Goal: Information Seeking & Learning: Find contact information

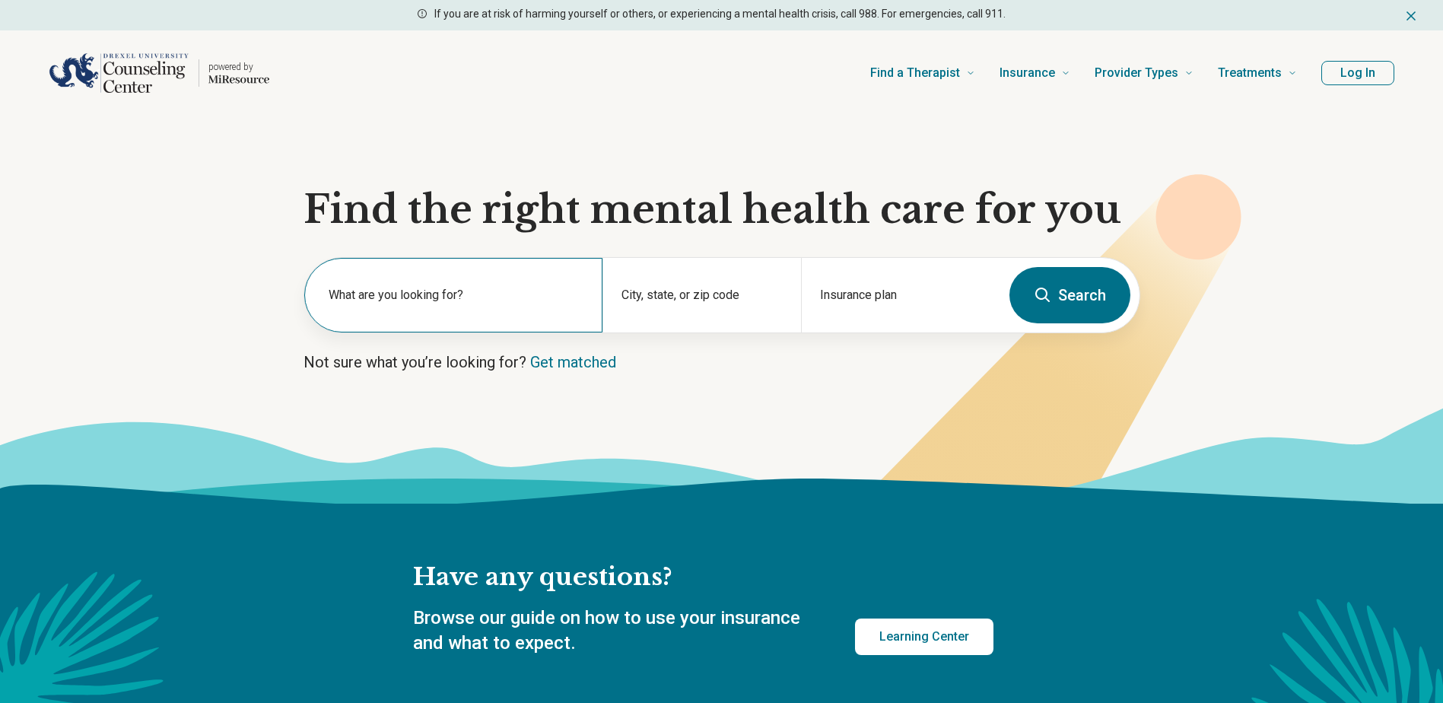
click at [479, 302] on label "What are you looking for?" at bounding box center [457, 295] width 256 height 18
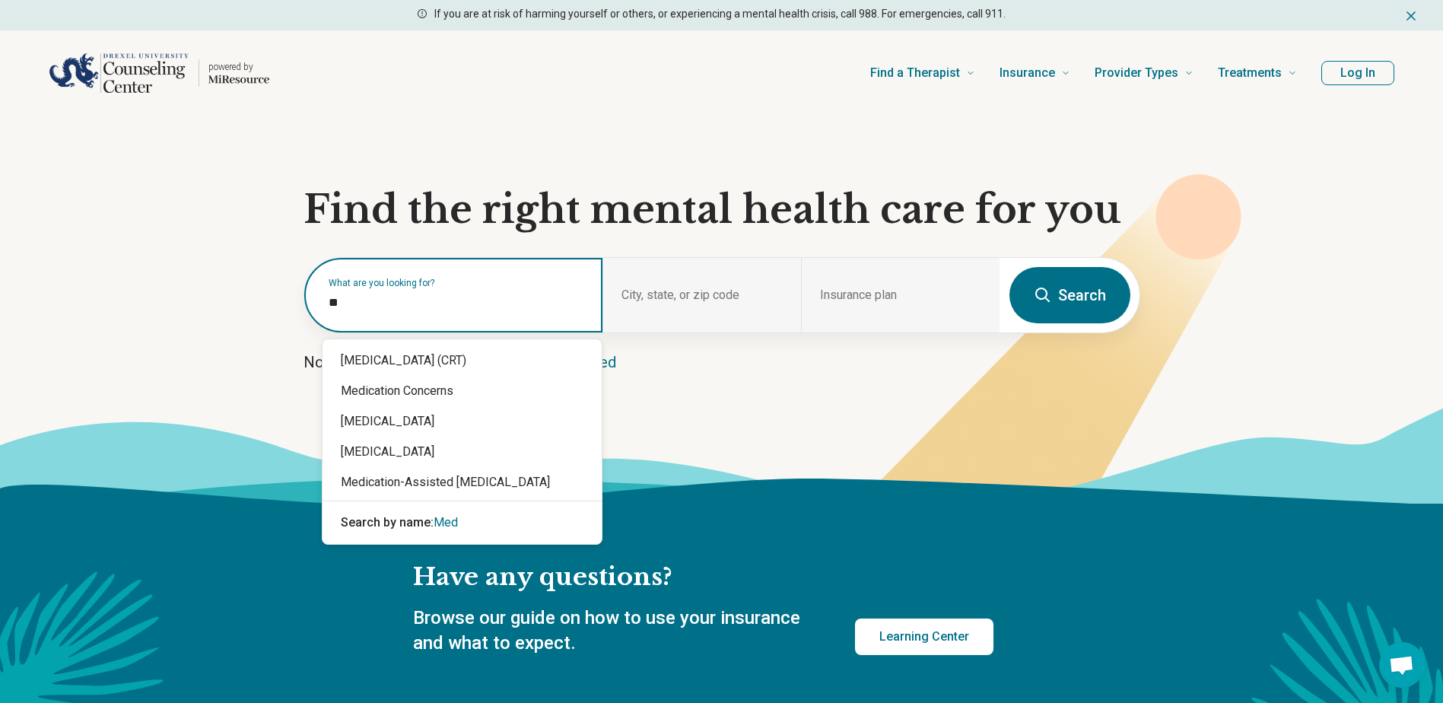
type input "*"
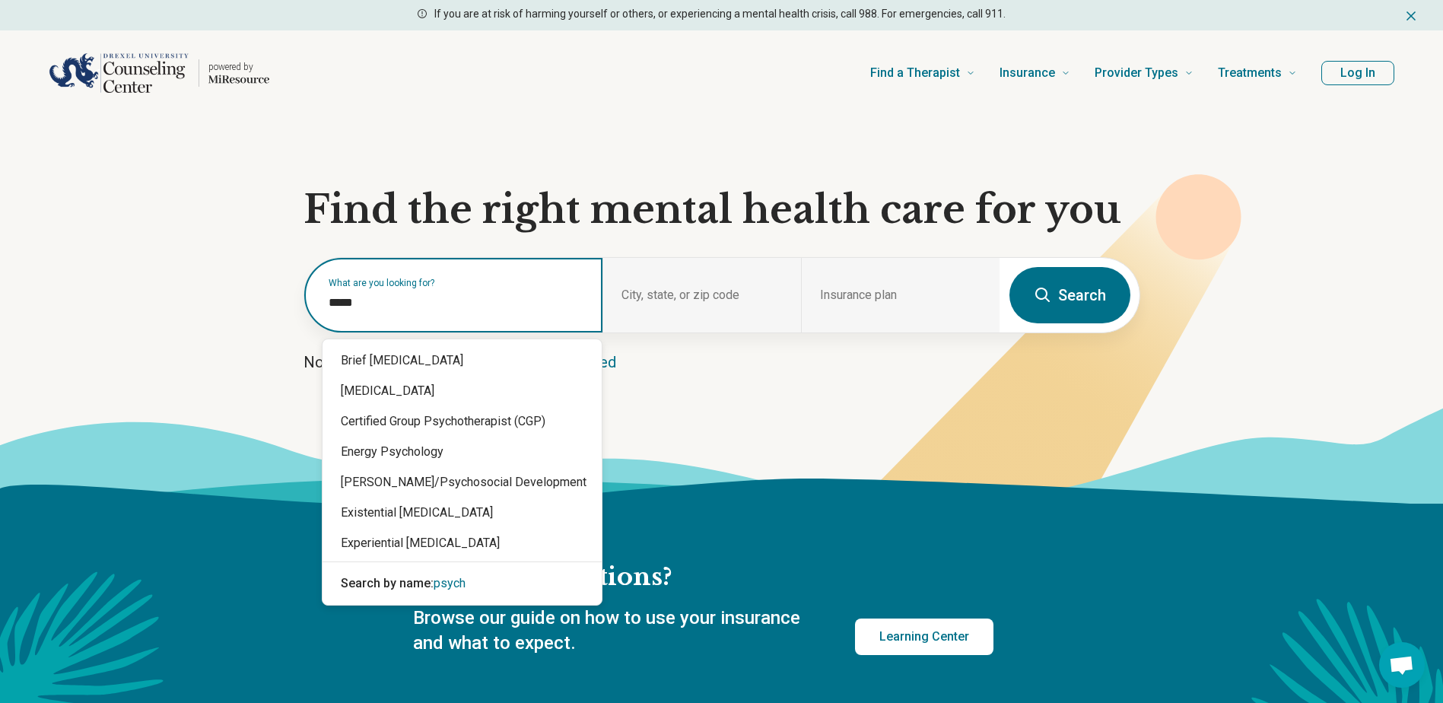
type input "******"
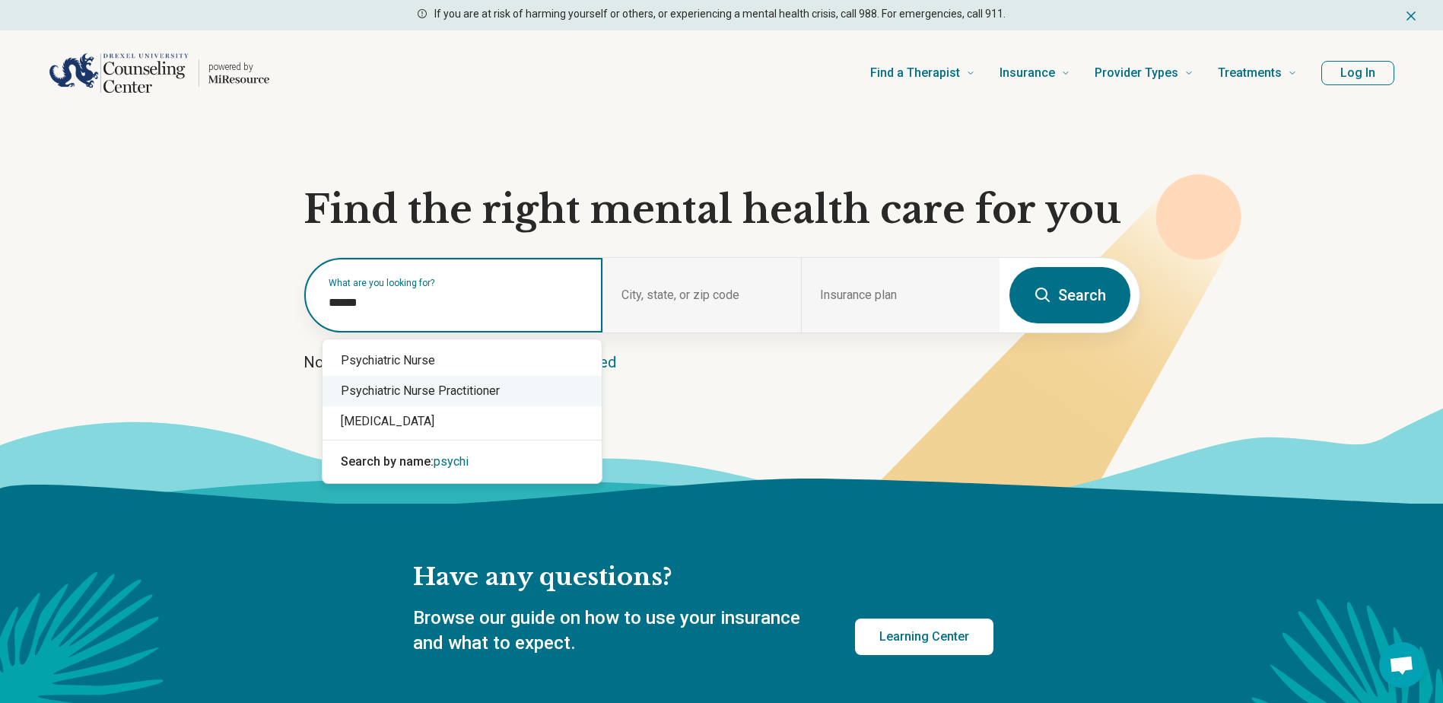
click at [454, 392] on div "Psychiatric Nurse Practitioner" at bounding box center [462, 391] width 279 height 30
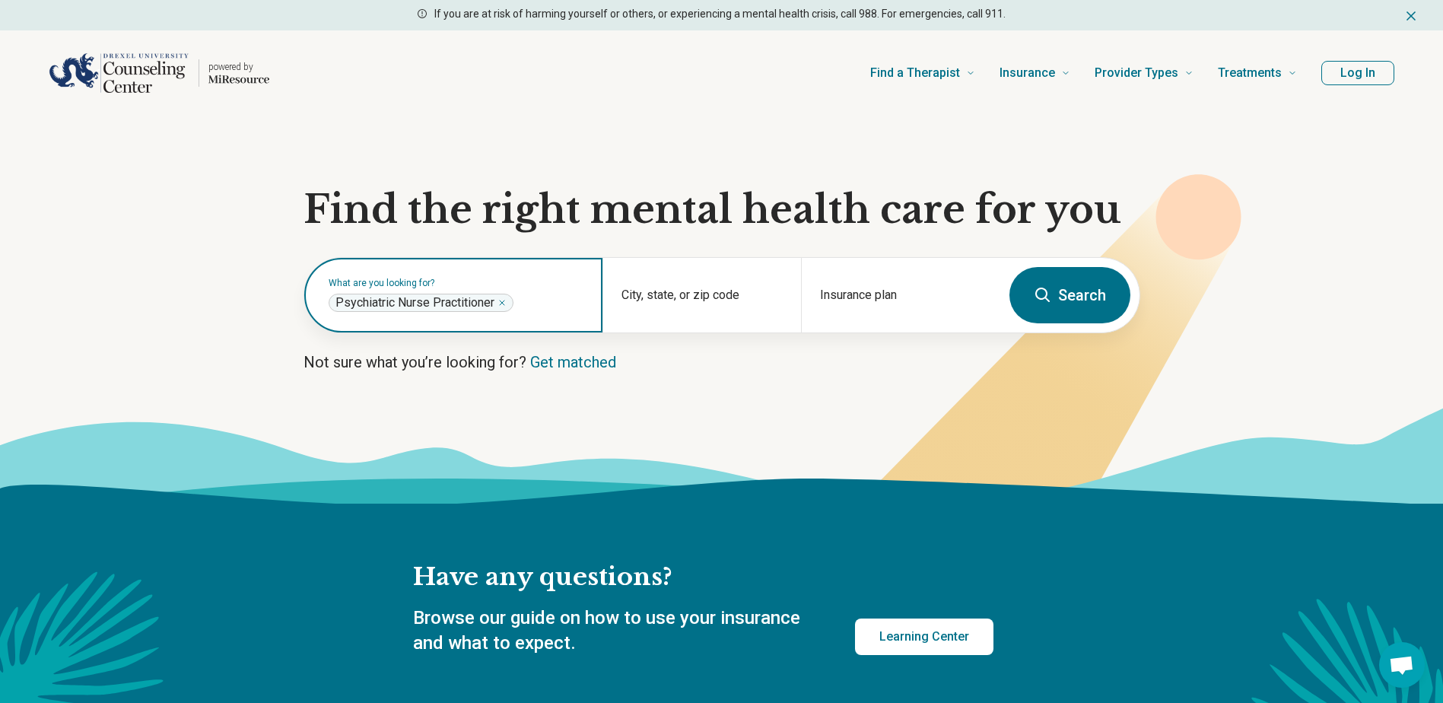
click at [504, 305] on icon "Remove" at bounding box center [502, 303] width 5 height 5
click at [506, 305] on input "text" at bounding box center [457, 303] width 256 height 18
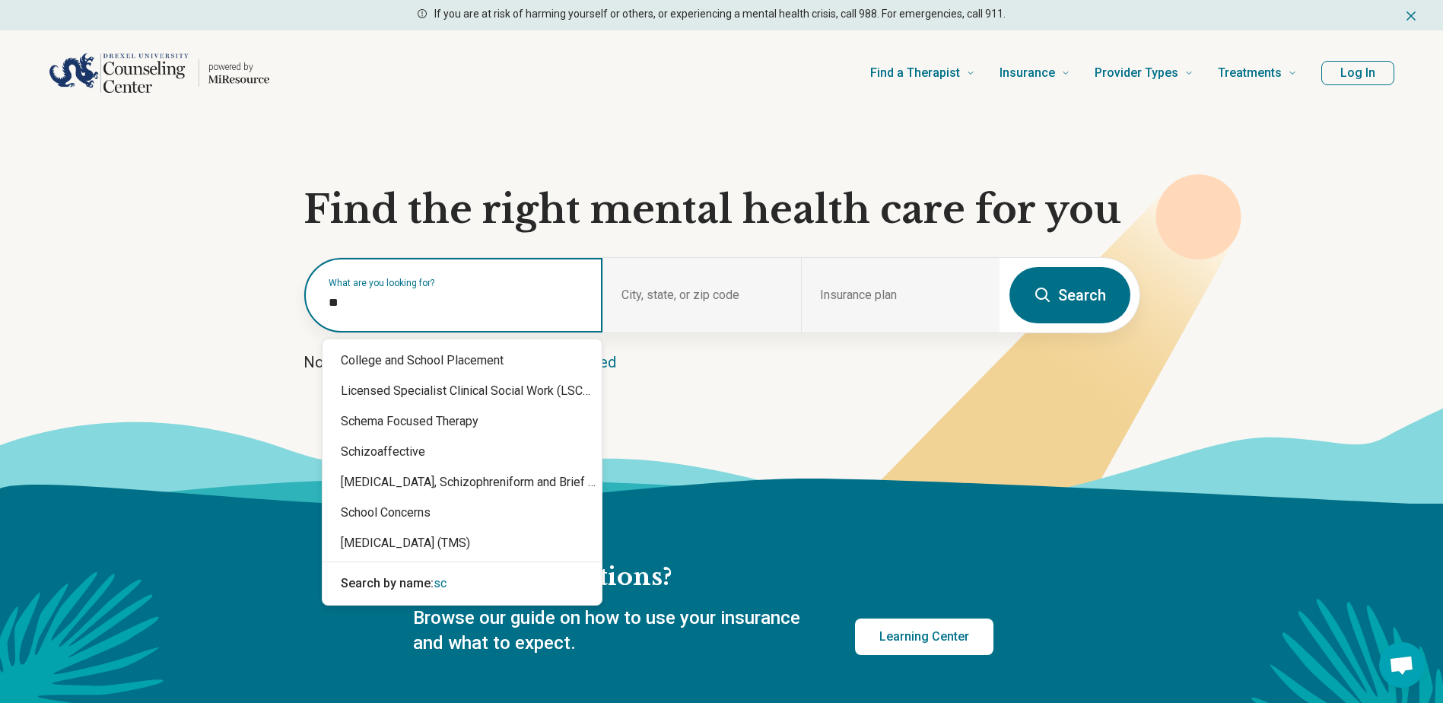
type input "*"
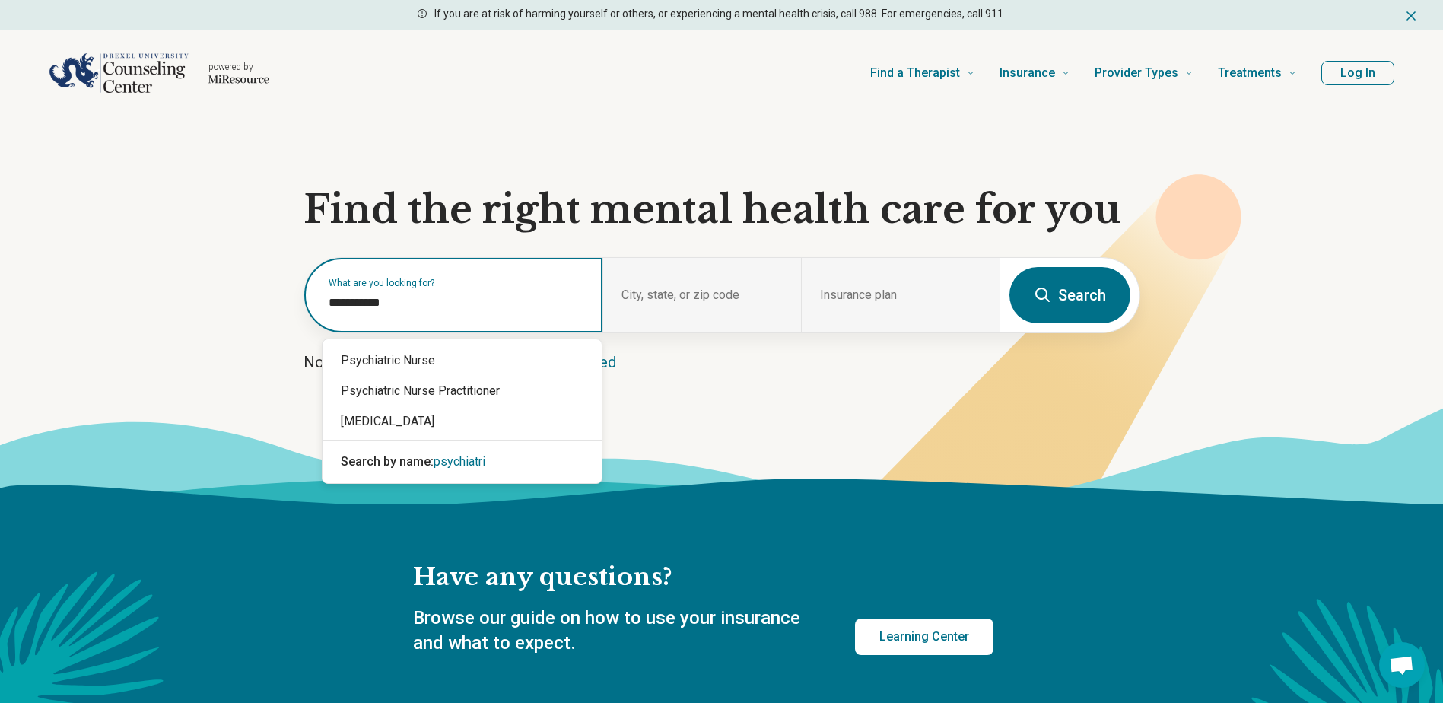
type input "**********"
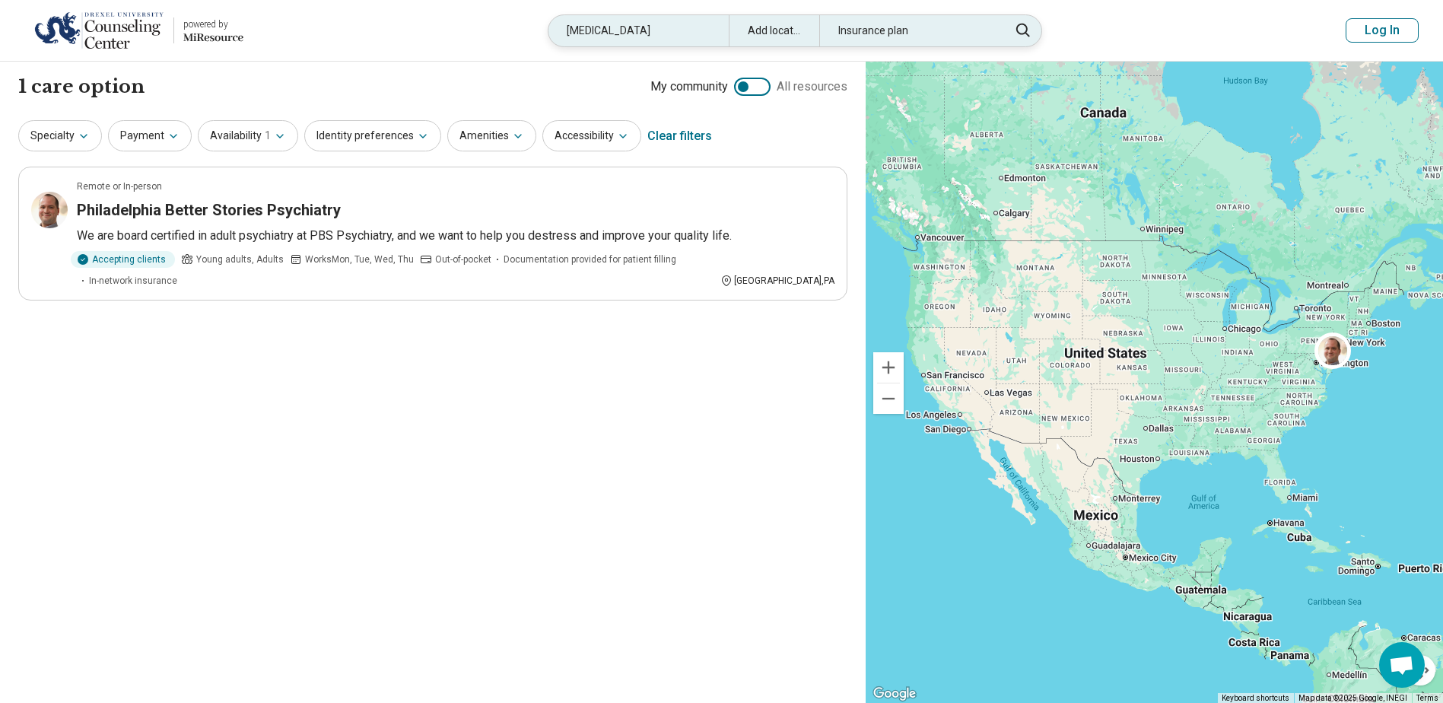
click at [651, 33] on div "[MEDICAL_DATA]" at bounding box center [639, 30] width 180 height 31
click at [651, 33] on header "powered by Miresource logo [MEDICAL_DATA] Add location Insurance plan Log In" at bounding box center [721, 31] width 1443 height 62
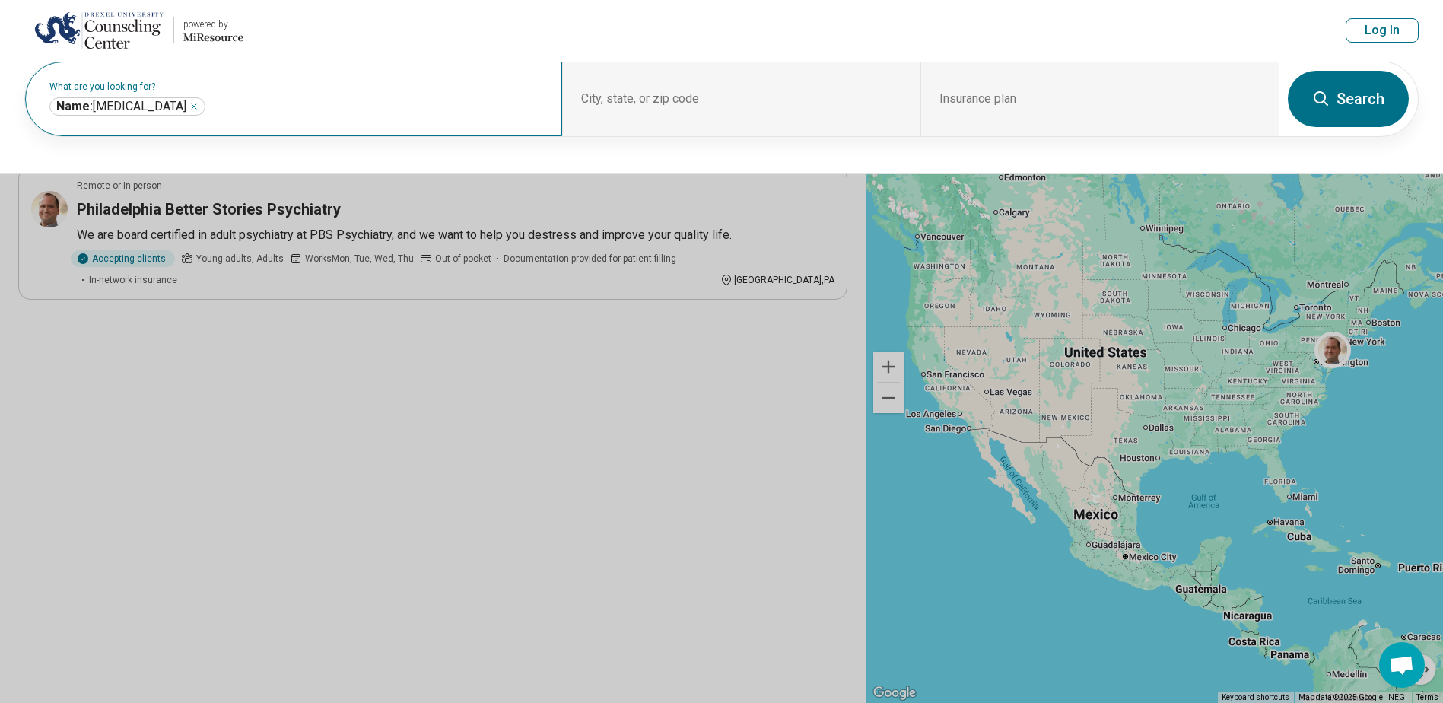
click at [227, 88] on label "What are you looking for?" at bounding box center [296, 86] width 495 height 9
click at [189, 109] on icon "Remove" at bounding box center [193, 106] width 9 height 9
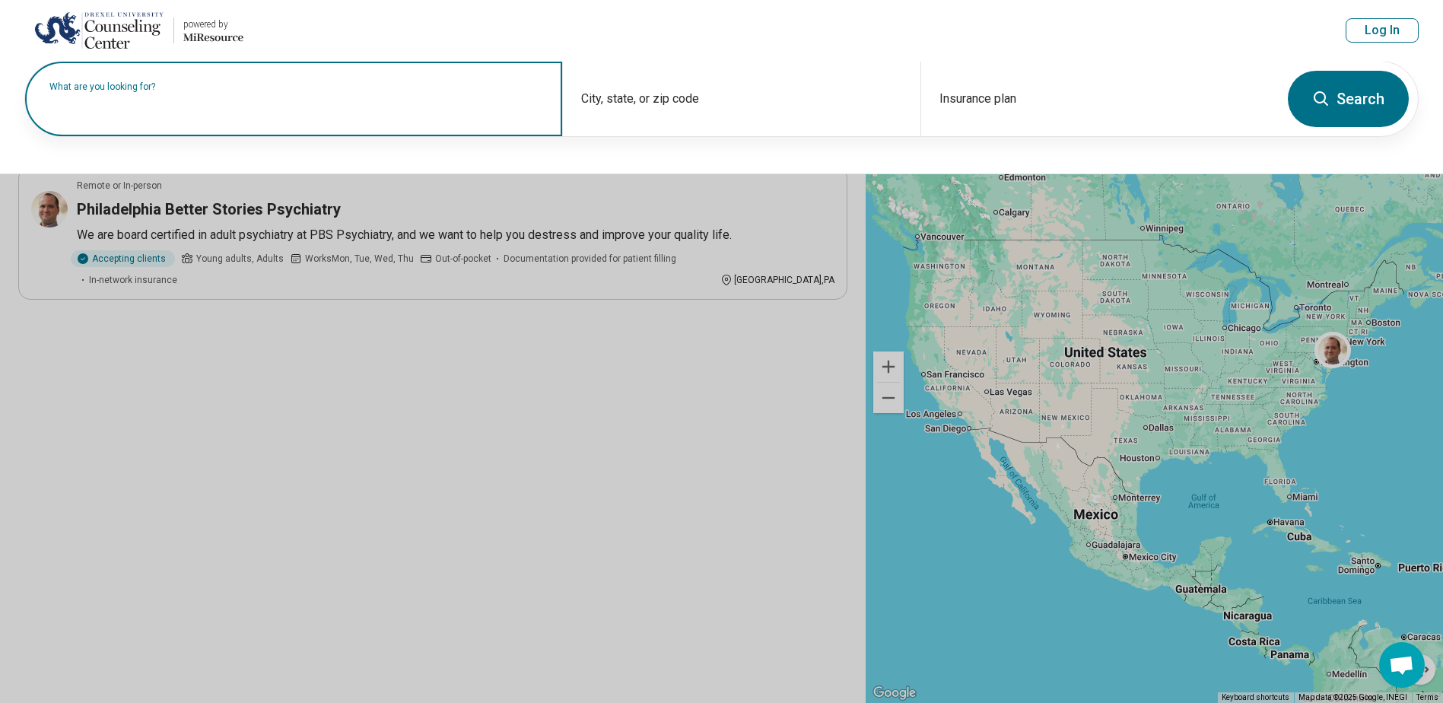
click at [177, 91] on label "What are you looking for?" at bounding box center [296, 86] width 495 height 9
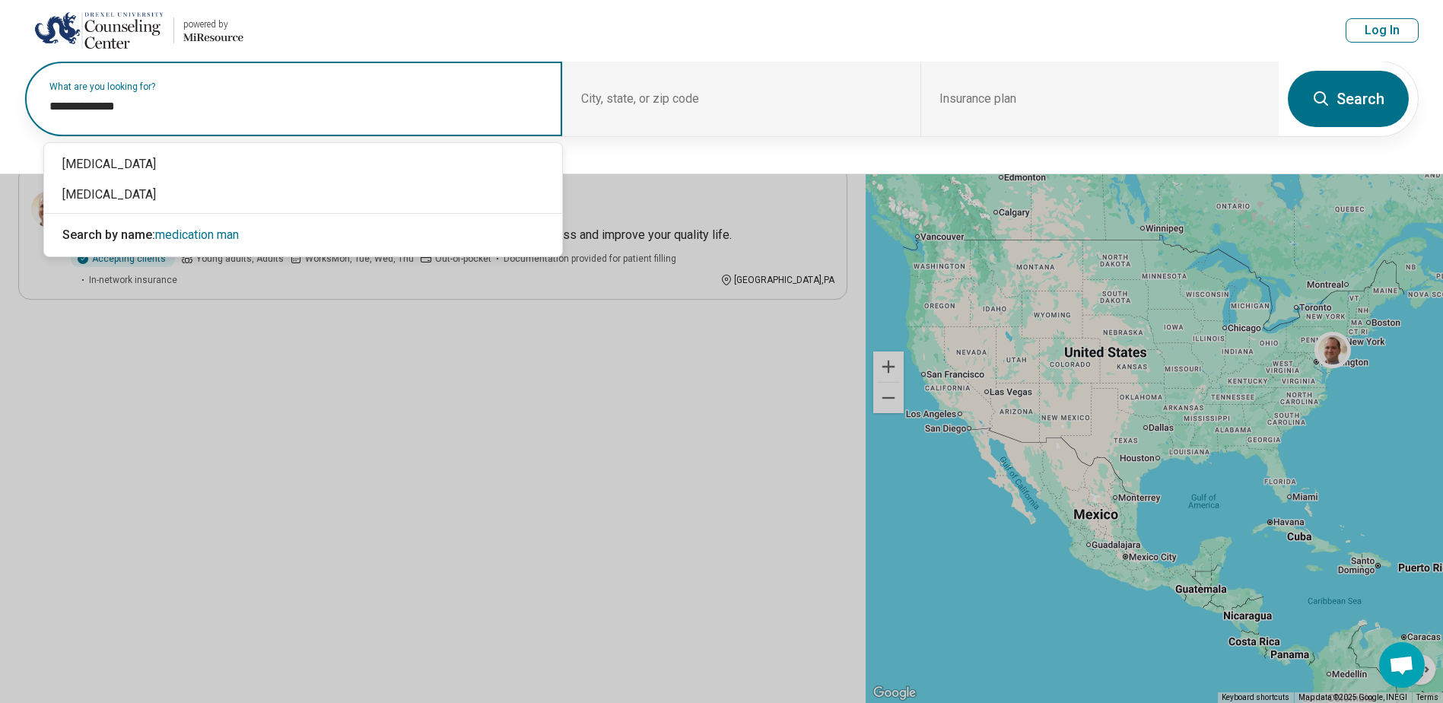
type input "**********"
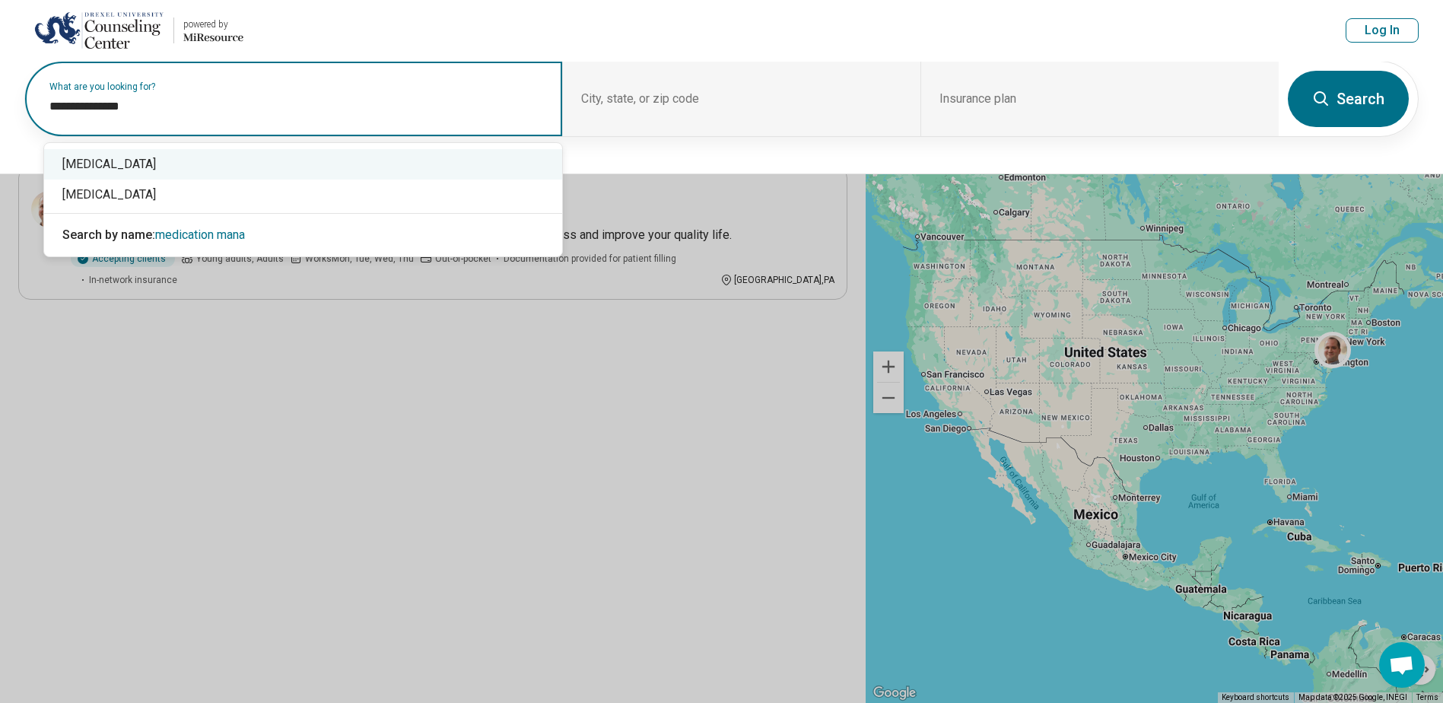
click at [180, 161] on div "[MEDICAL_DATA]" at bounding box center [303, 164] width 518 height 30
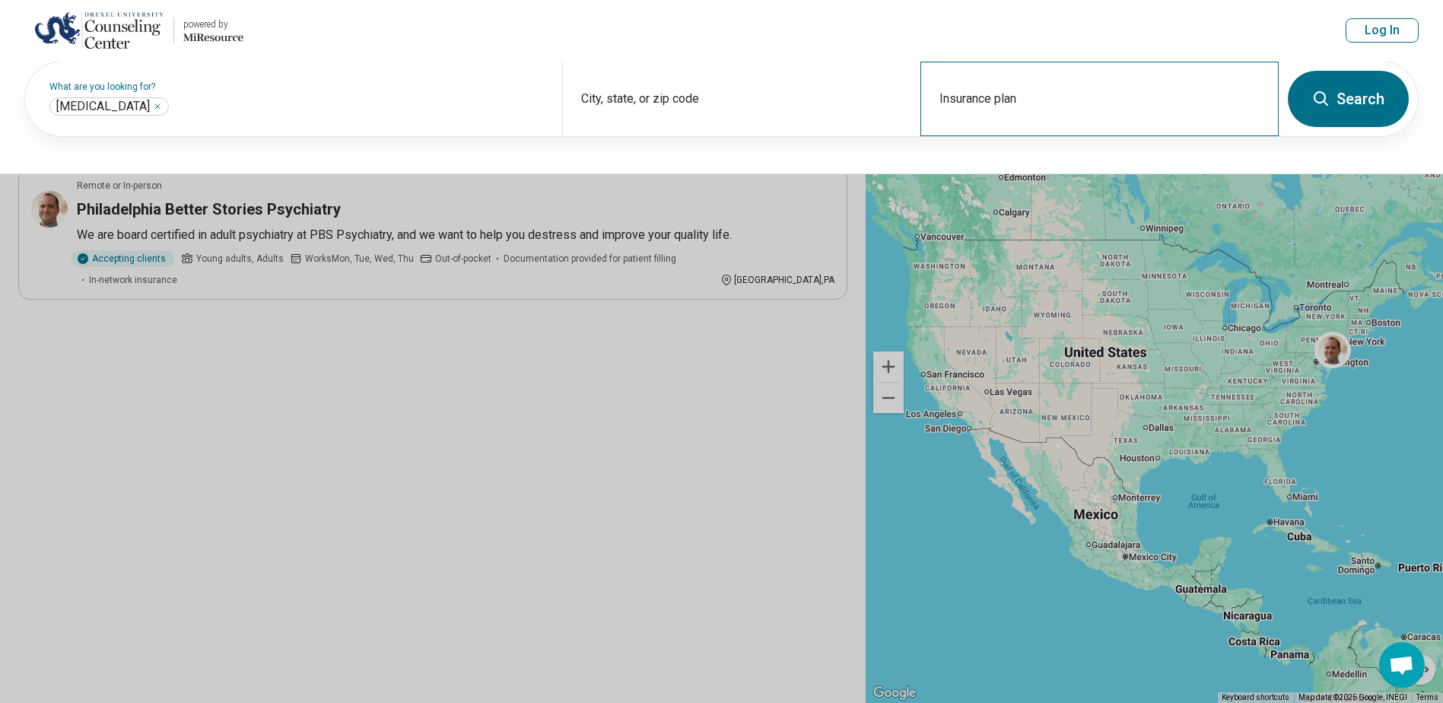
click at [921, 71] on div "Insurance plan" at bounding box center [1100, 99] width 358 height 75
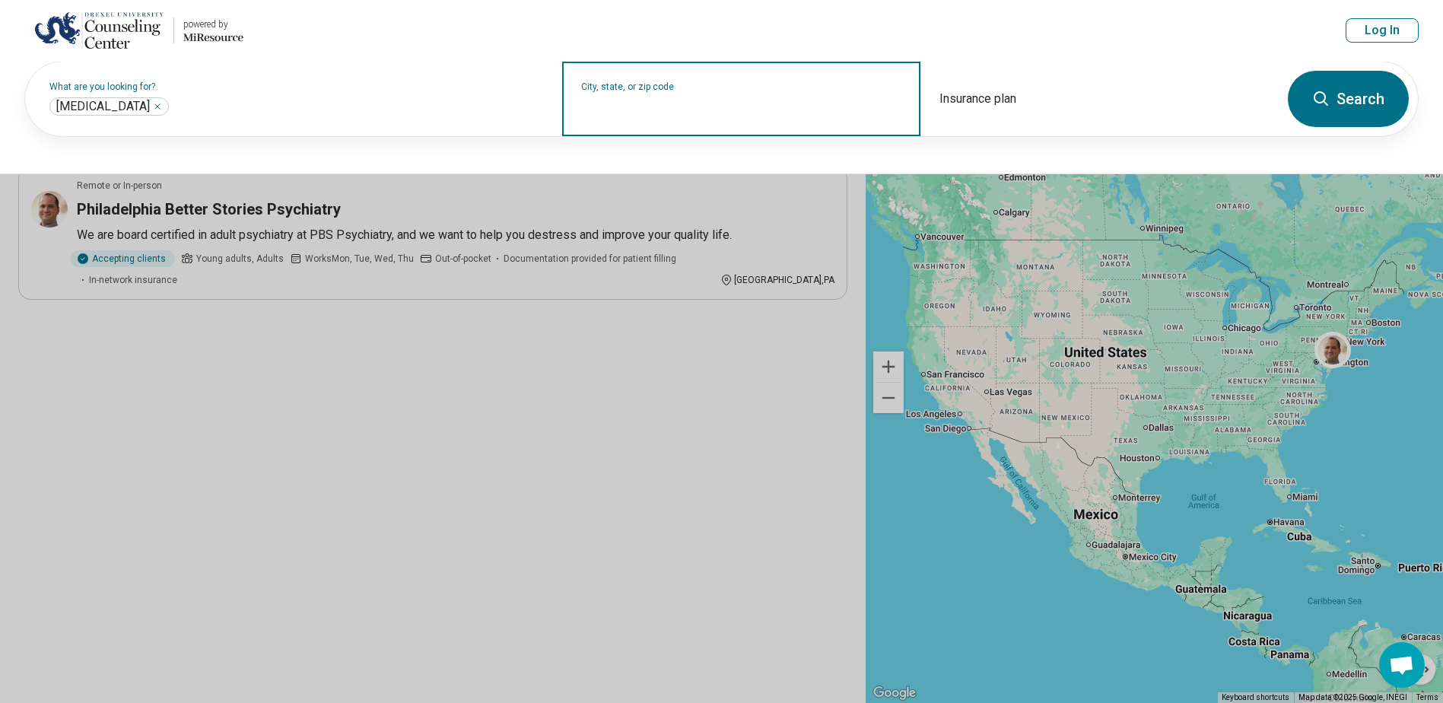
click at [669, 108] on input "City, state, or zip code" at bounding box center [741, 109] width 321 height 18
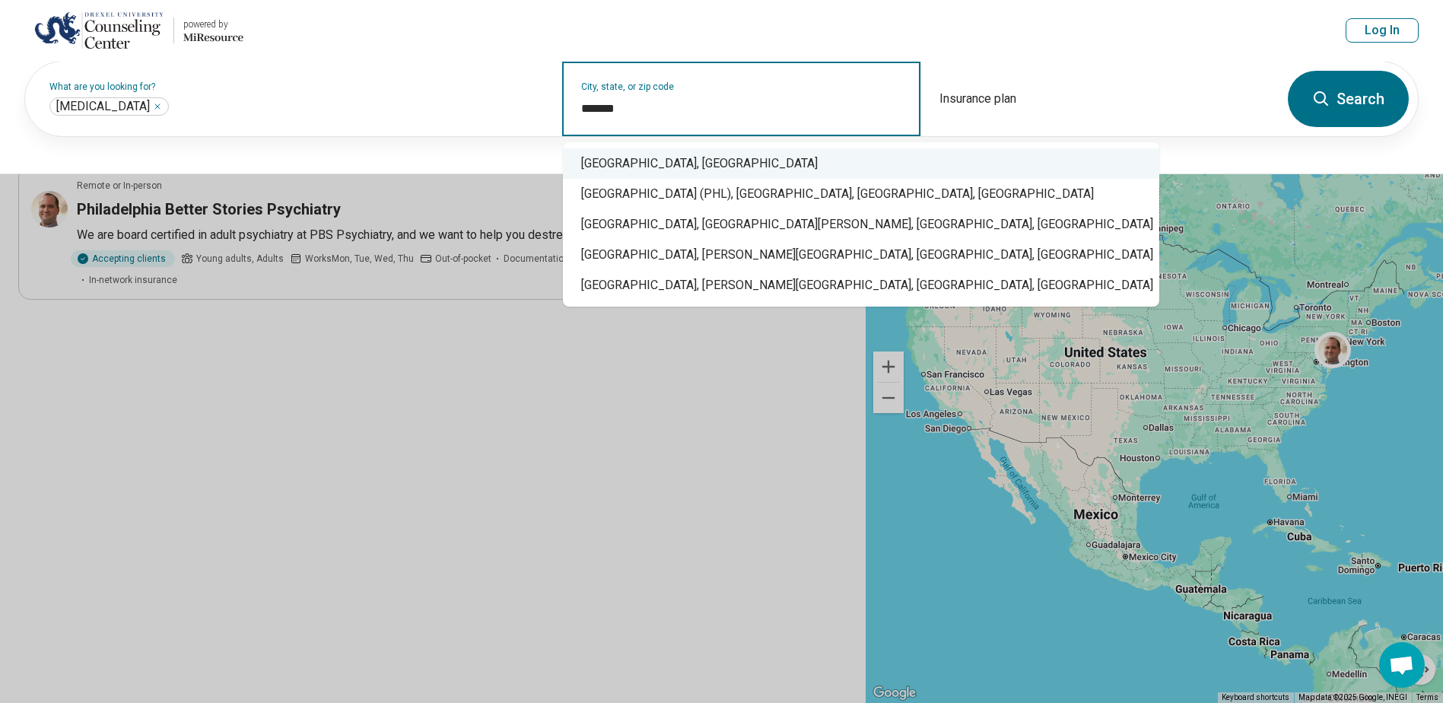
click at [668, 151] on div "[GEOGRAPHIC_DATA], [GEOGRAPHIC_DATA]" at bounding box center [861, 163] width 597 height 30
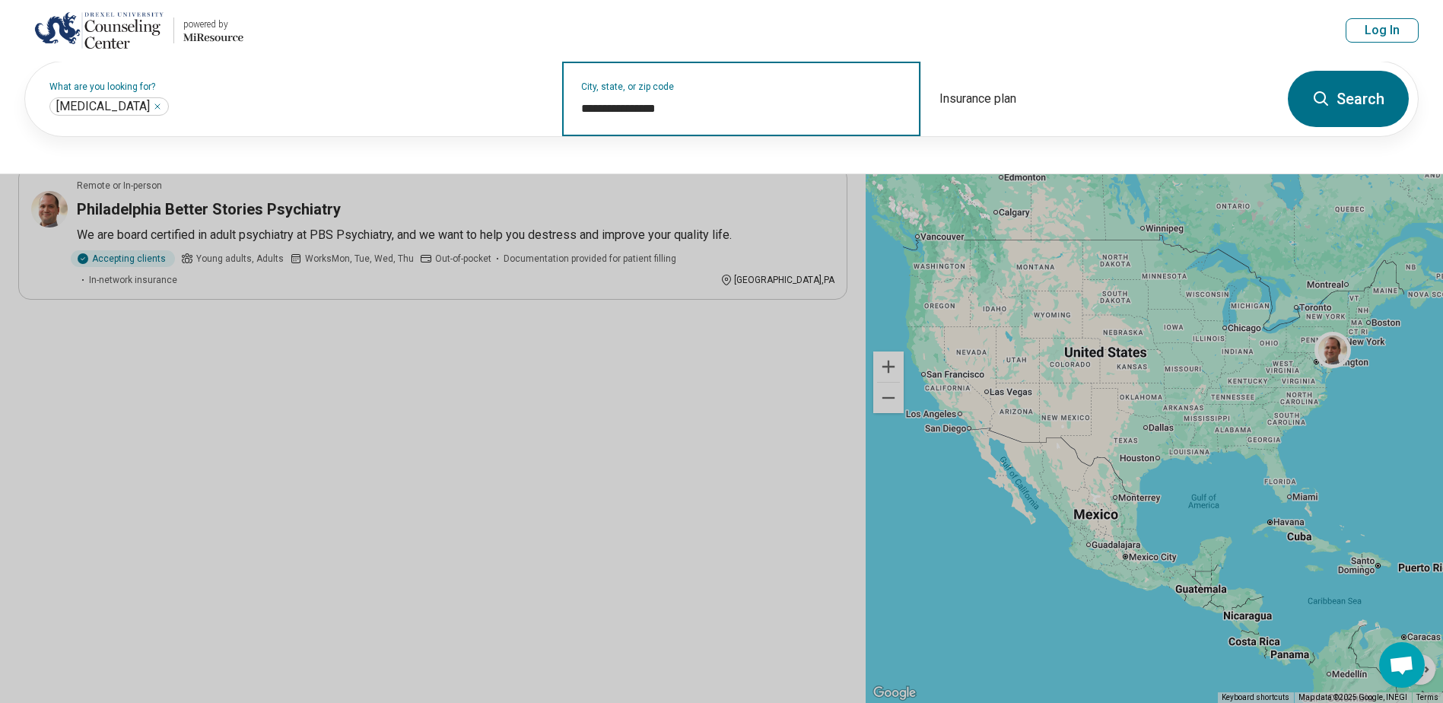
type input "**********"
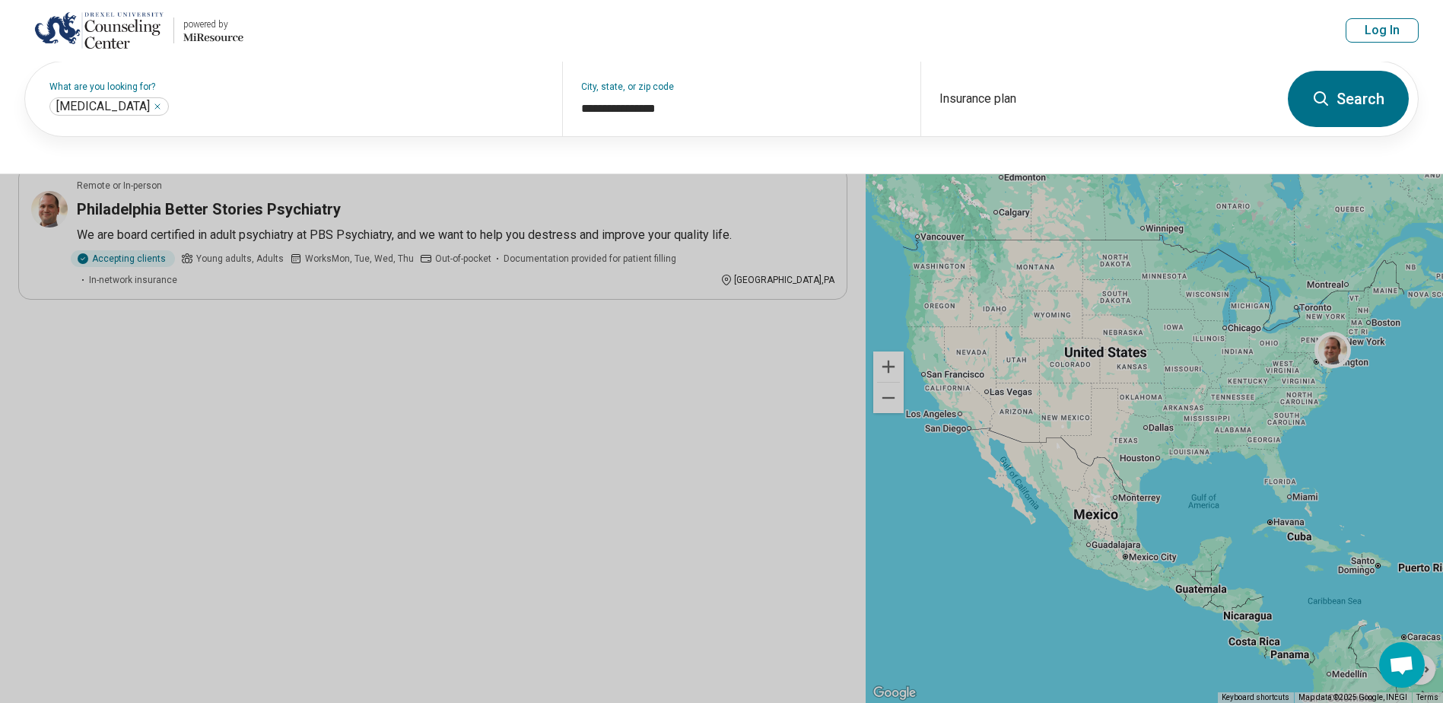
click at [1317, 96] on icon at bounding box center [1322, 99] width 18 height 18
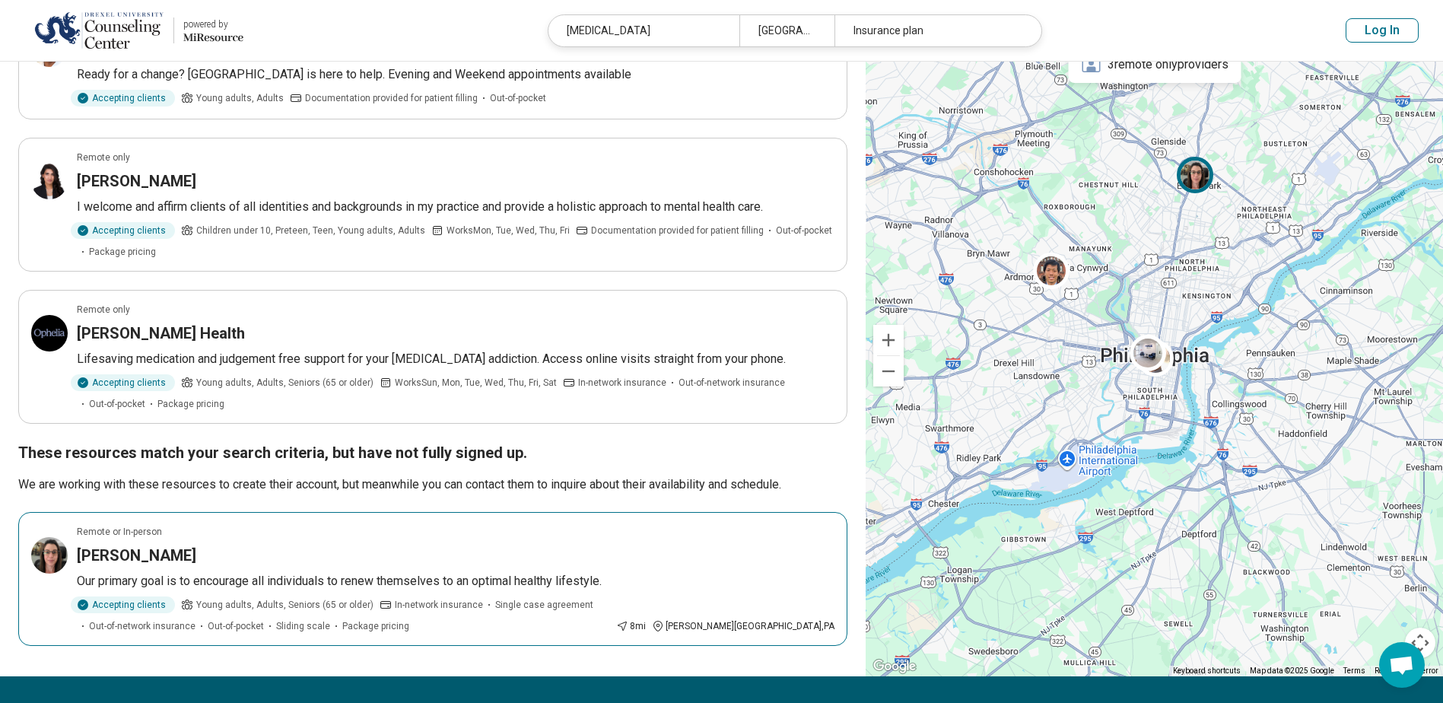
scroll to position [918, 0]
drag, startPoint x: 511, startPoint y: 573, endPoint x: 554, endPoint y: 625, distance: 67.6
click at [554, 625] on article "Remote or In-person [PERSON_NAME] Our primary goal is to encourage all individu…" at bounding box center [432, 580] width 829 height 134
